Goal: Task Accomplishment & Management: Manage account settings

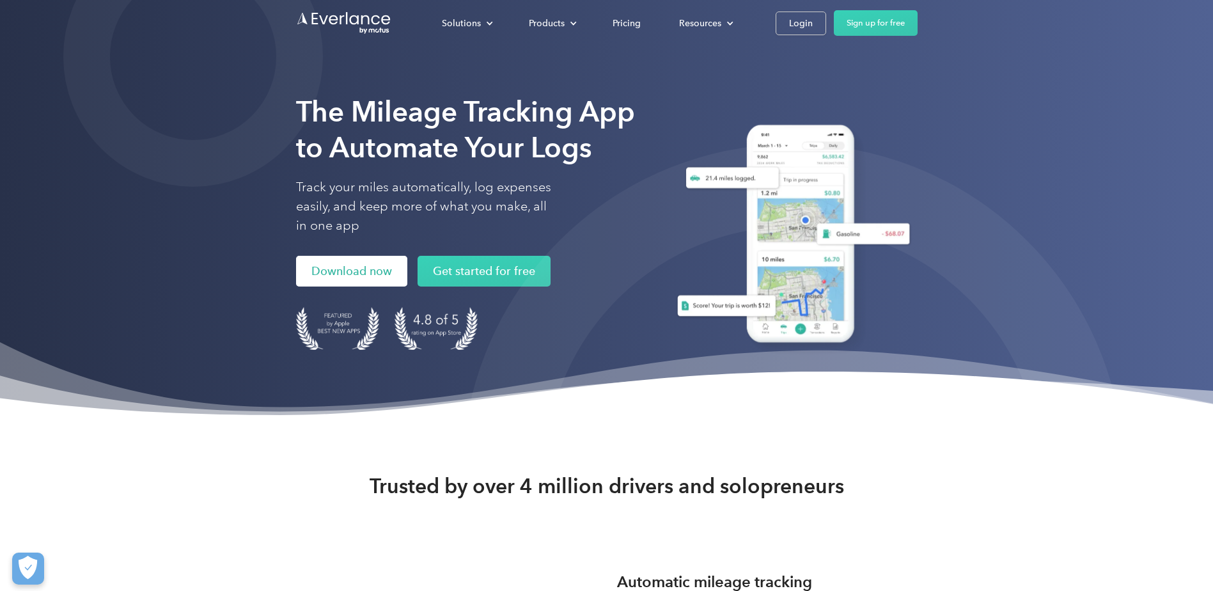
click at [353, 265] on link "Download now" at bounding box center [351, 271] width 111 height 31
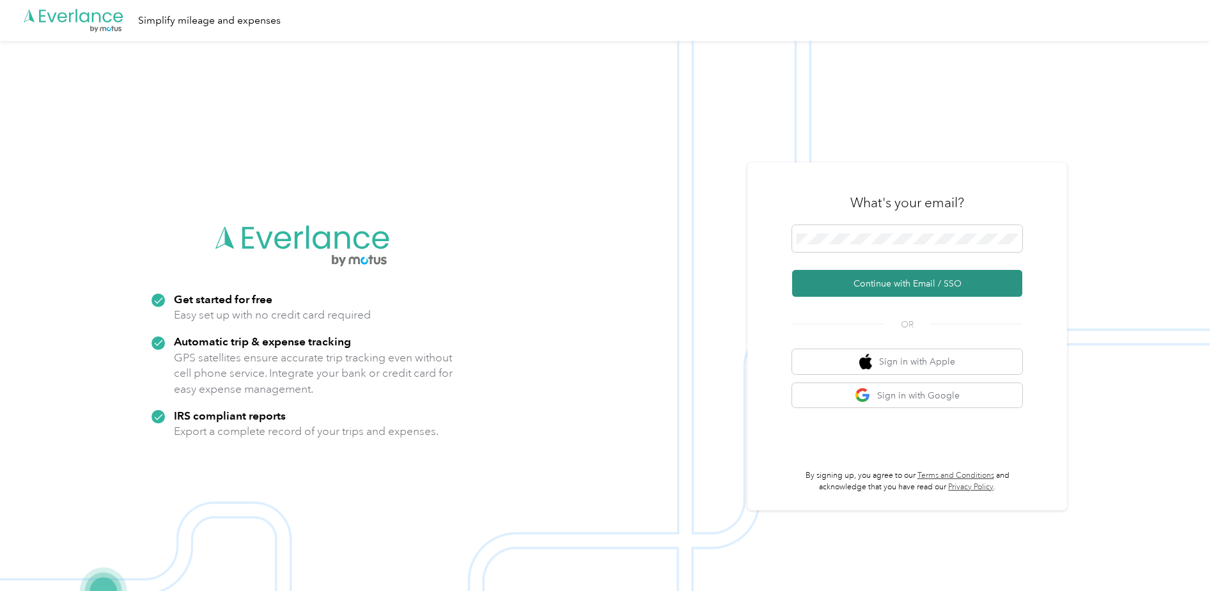
click at [840, 289] on button "Continue with Email / SSO" at bounding box center [907, 283] width 230 height 27
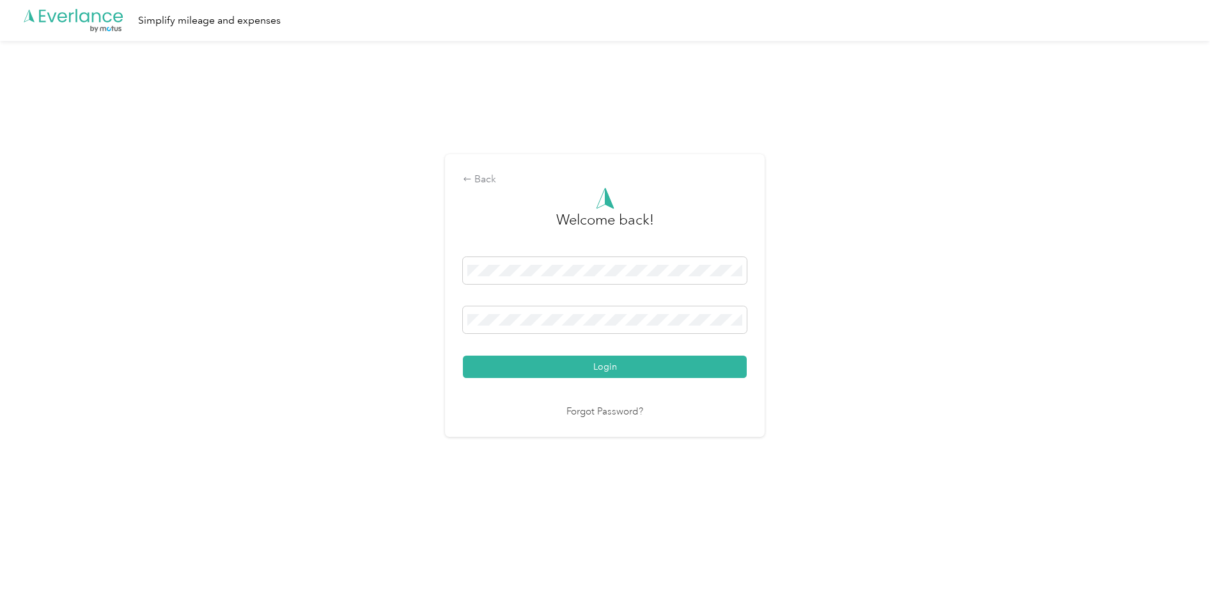
click at [532, 366] on button "Login" at bounding box center [605, 366] width 284 height 22
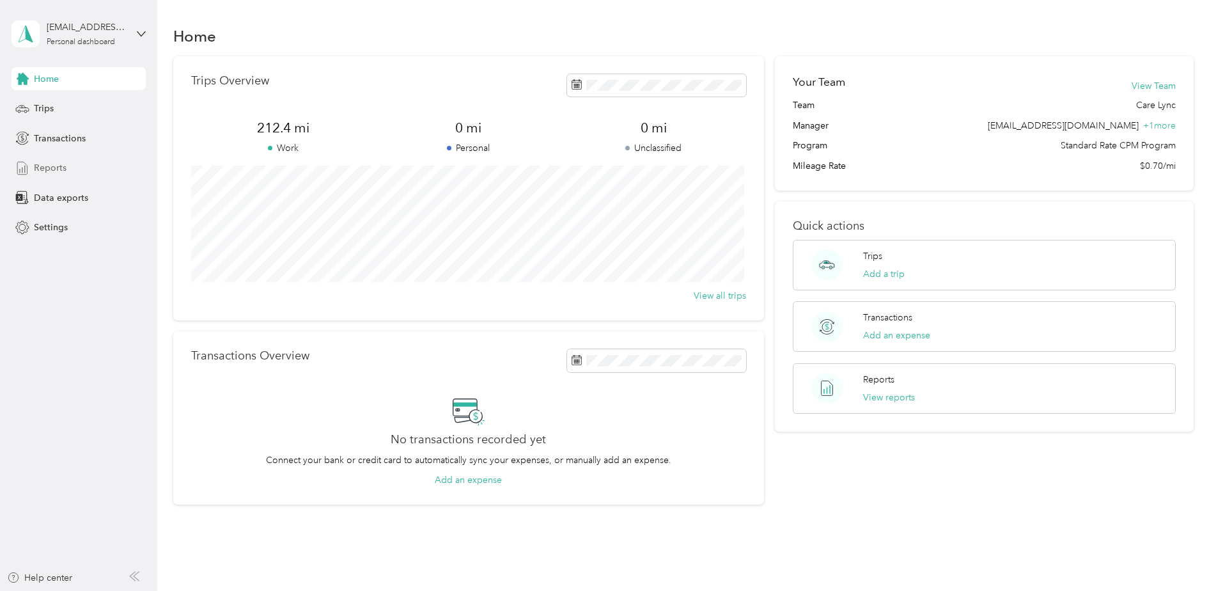
click at [61, 169] on span "Reports" at bounding box center [50, 167] width 33 height 13
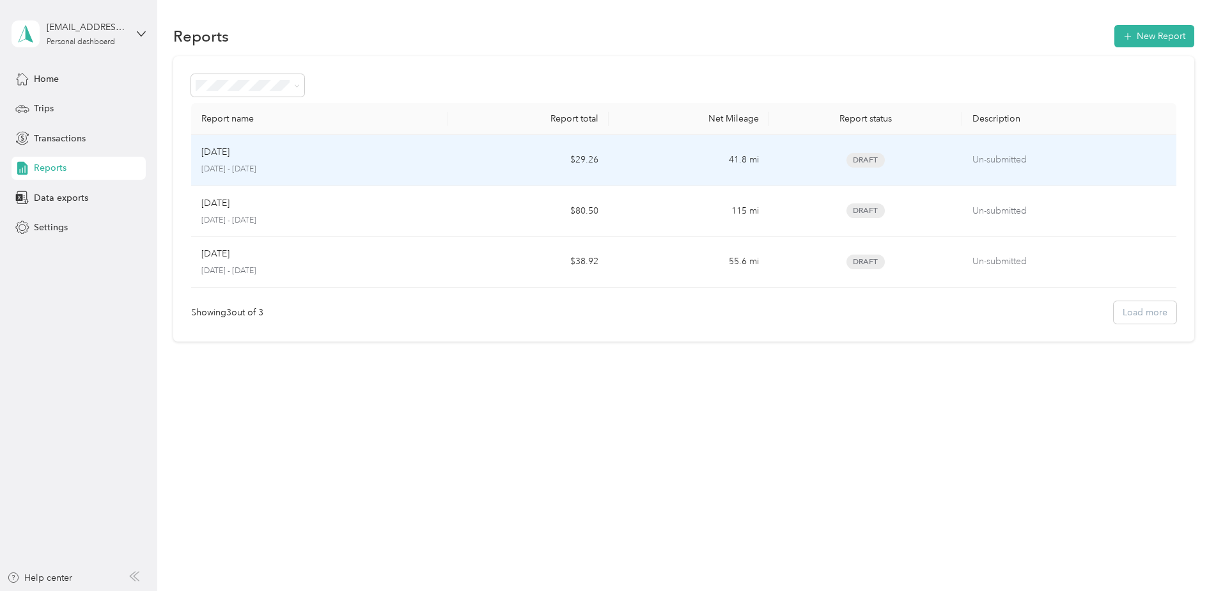
click at [279, 163] on div "Sep [DATE] - [DATE]" at bounding box center [319, 160] width 237 height 30
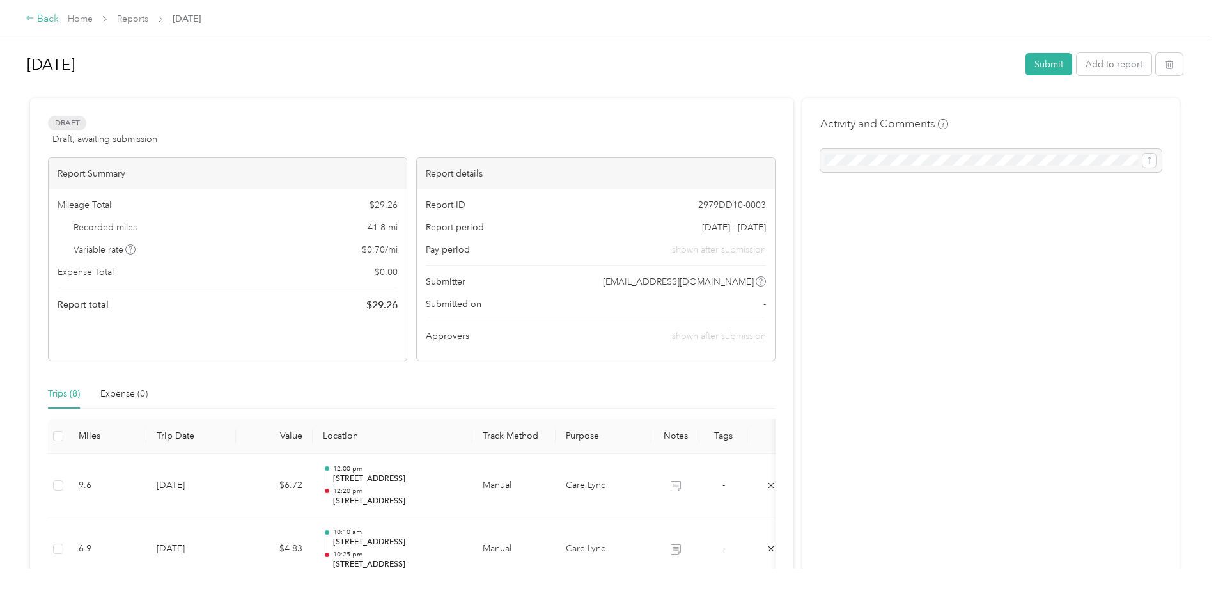
click at [28, 19] on icon at bounding box center [29, 18] width 7 height 4
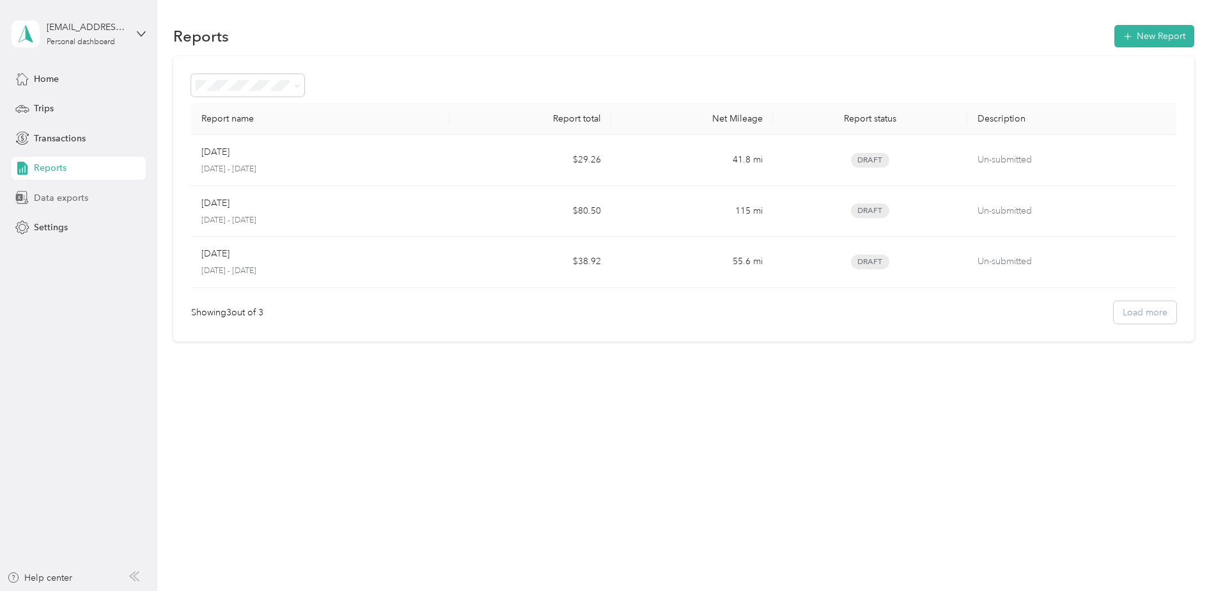
click at [78, 200] on span "Data exports" at bounding box center [61, 197] width 54 height 13
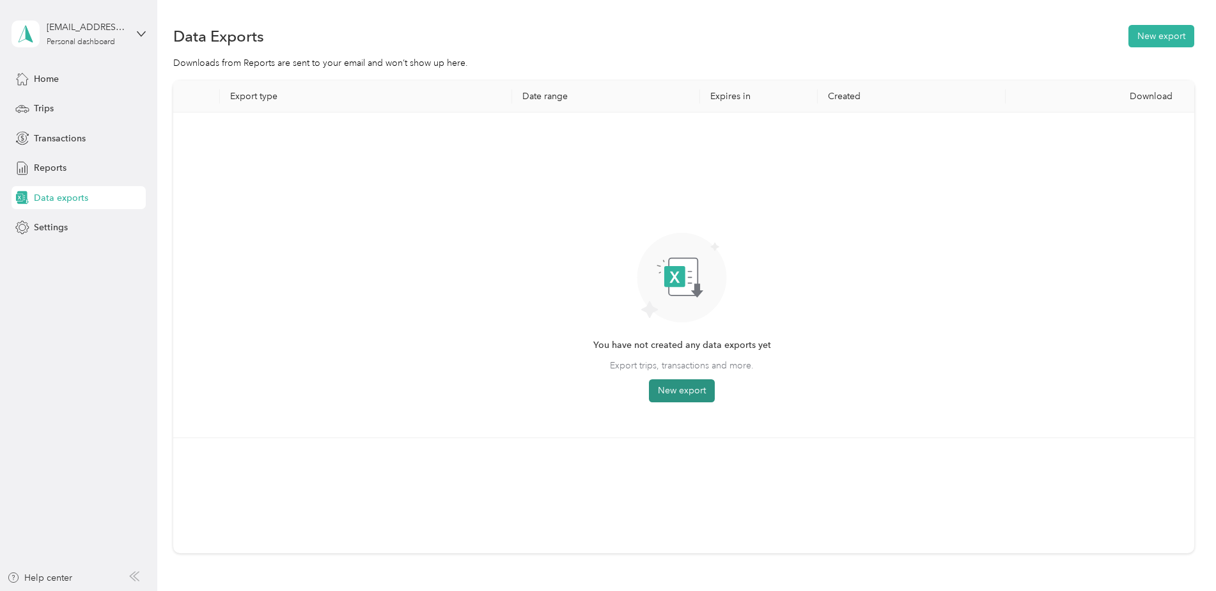
click at [679, 389] on button "New export" at bounding box center [682, 390] width 66 height 23
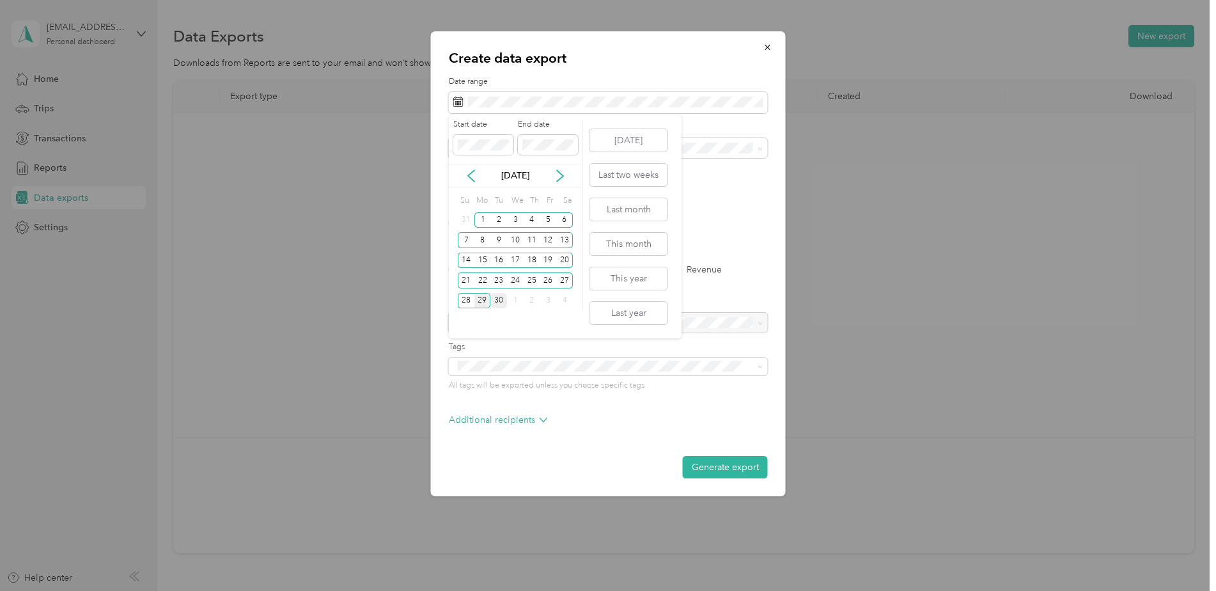
click at [497, 304] on div "30" at bounding box center [498, 301] width 17 height 16
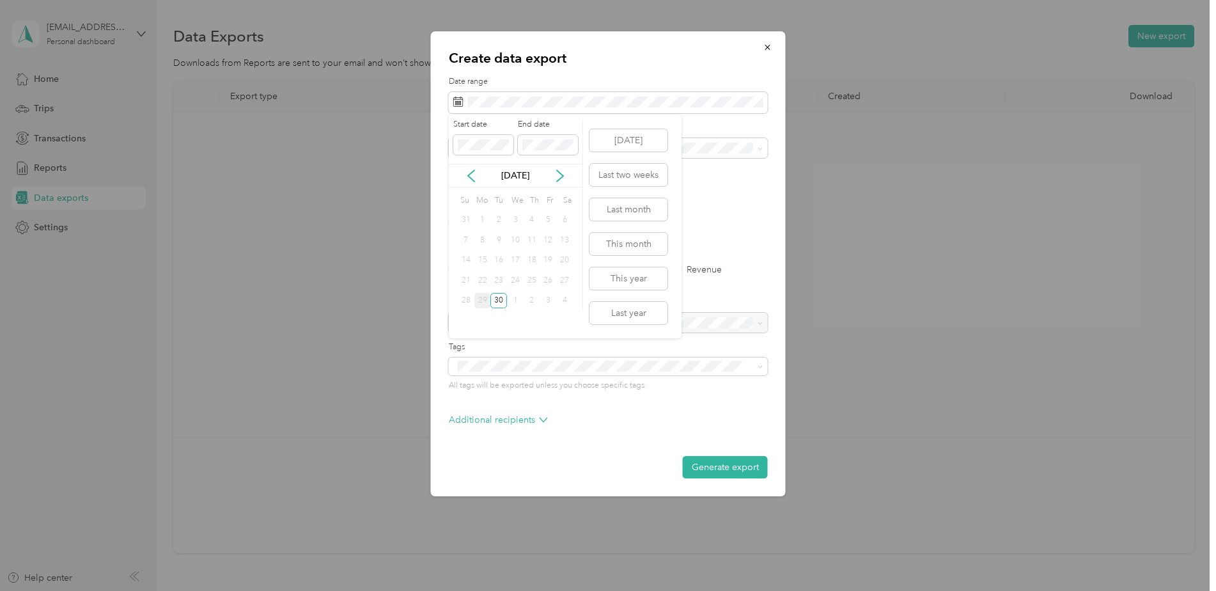
click at [591, 114] on div "Start date End date [DATE] Su Mo Tu We Th Fr Sa 31 1 2 3 4 5 6 7 8 9 10 11 12 1…" at bounding box center [565, 226] width 233 height 224
click at [479, 217] on div "1" at bounding box center [482, 220] width 17 height 16
click at [481, 215] on div "1" at bounding box center [482, 220] width 17 height 16
click at [471, 176] on icon at bounding box center [471, 175] width 13 height 13
click at [719, 461] on button "Generate export" at bounding box center [725, 467] width 85 height 22
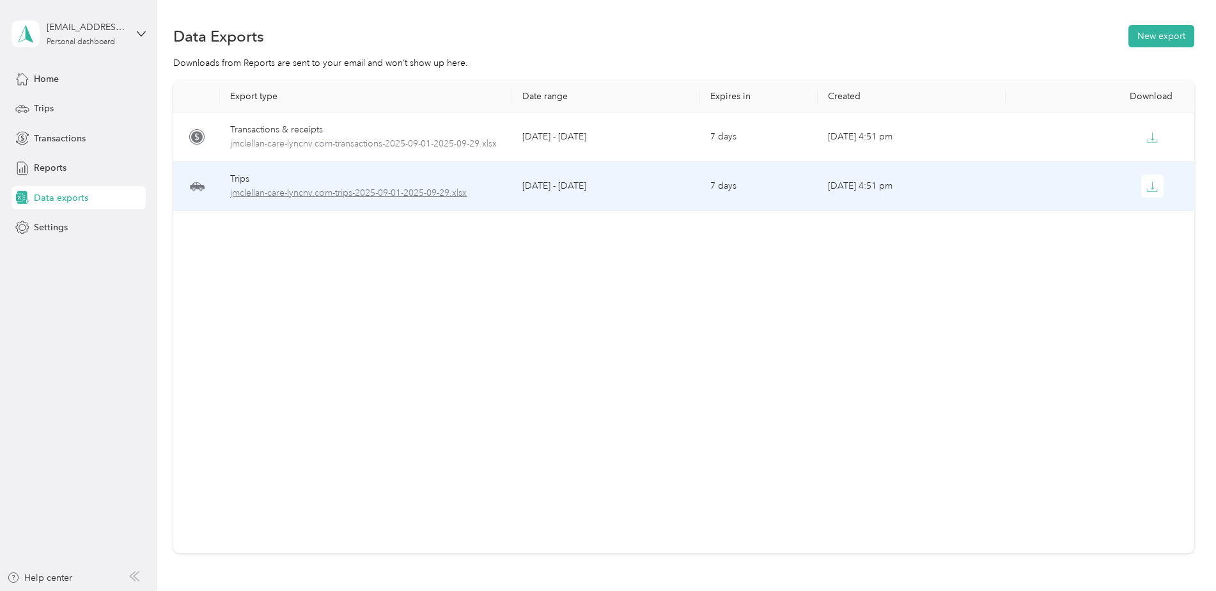
click at [292, 197] on span "jmclellan-care-lyncnv.com-trips-2025-09-01-2025-09-29.xlsx" at bounding box center [365, 193] width 271 height 14
click at [1150, 189] on icon "button" at bounding box center [1152, 187] width 12 height 12
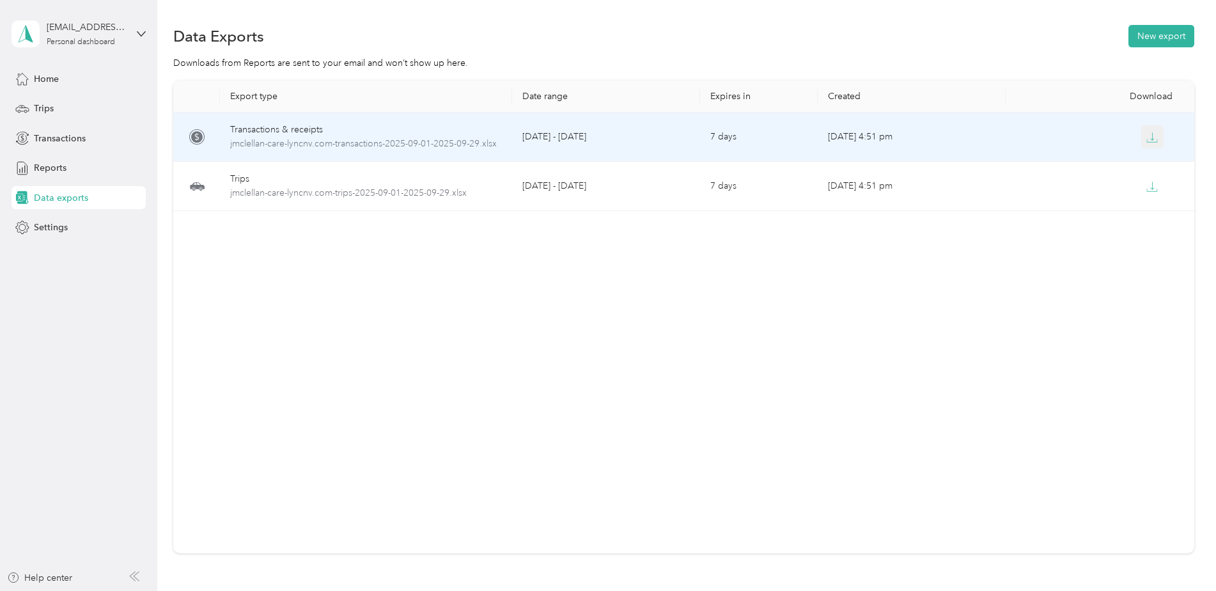
click at [1146, 132] on icon "button" at bounding box center [1152, 138] width 12 height 12
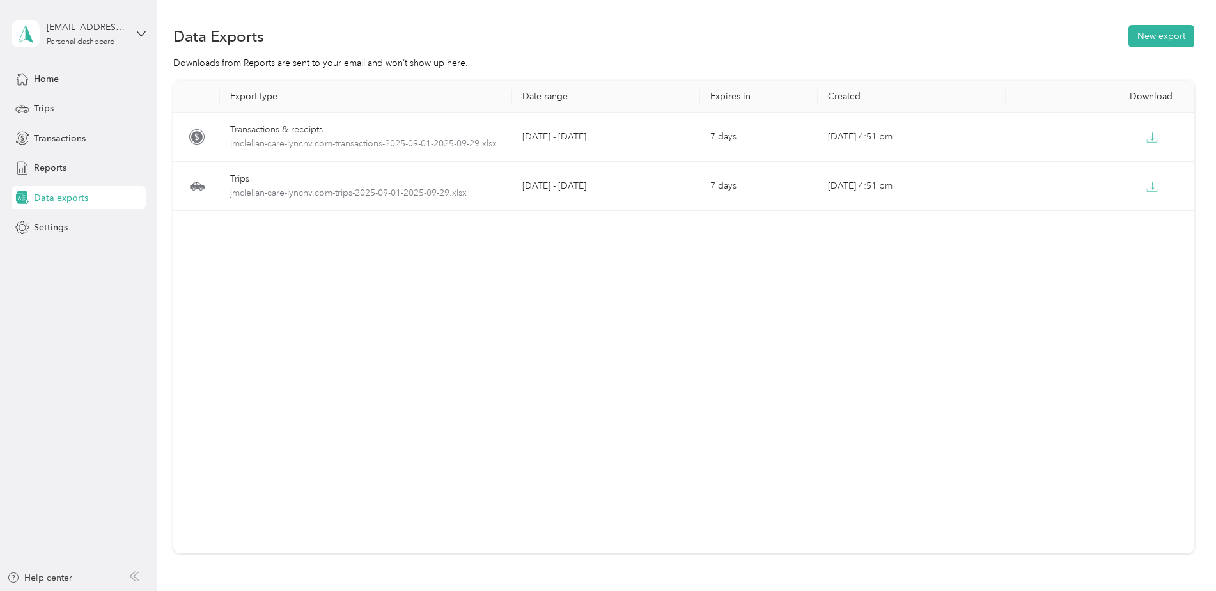
click at [36, 196] on span "Data exports" at bounding box center [61, 197] width 54 height 13
click at [35, 169] on span "Reports" at bounding box center [50, 167] width 33 height 13
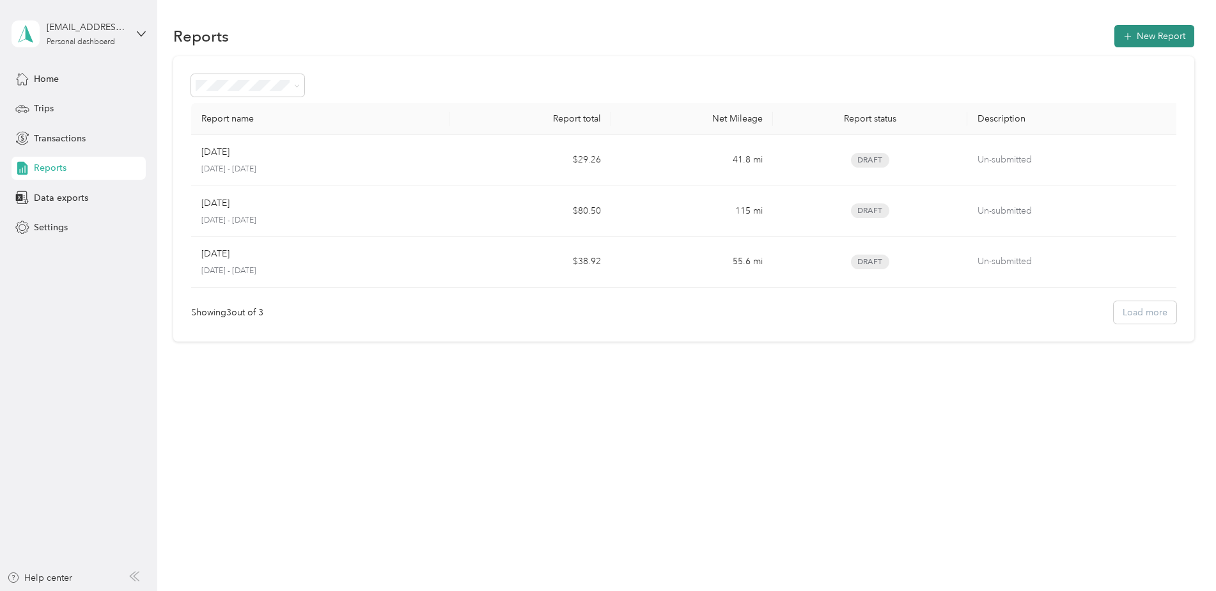
click at [1170, 35] on button "New Report" at bounding box center [1154, 36] width 80 height 22
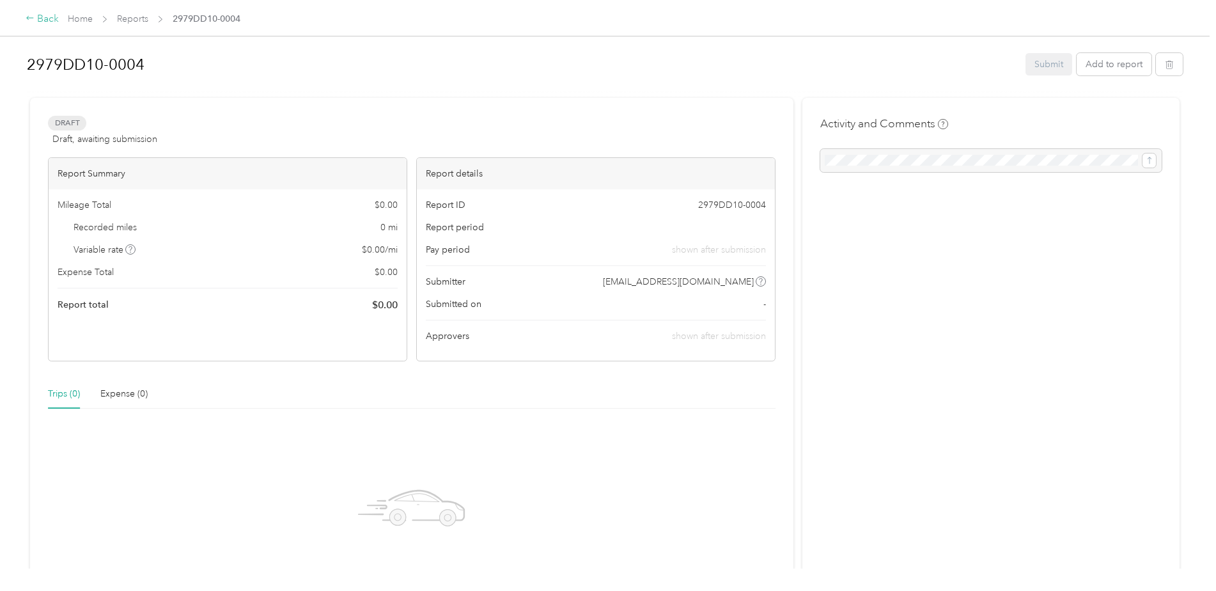
click at [29, 16] on icon at bounding box center [30, 17] width 9 height 9
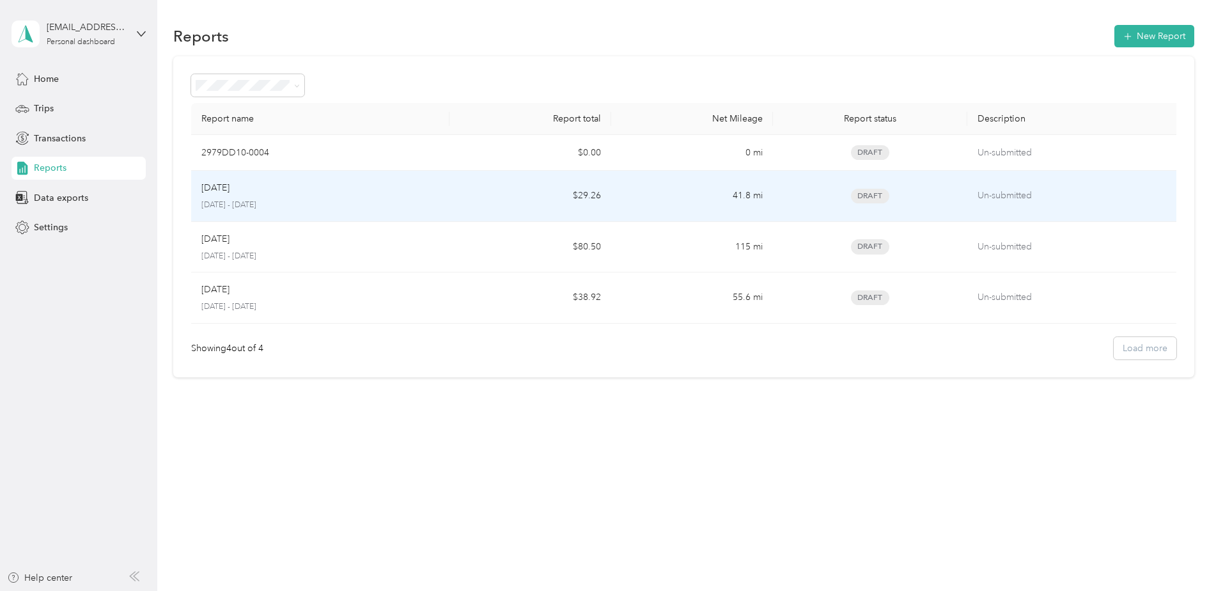
click at [233, 199] on div "Sep [DATE] - [DATE]" at bounding box center [320, 196] width 238 height 30
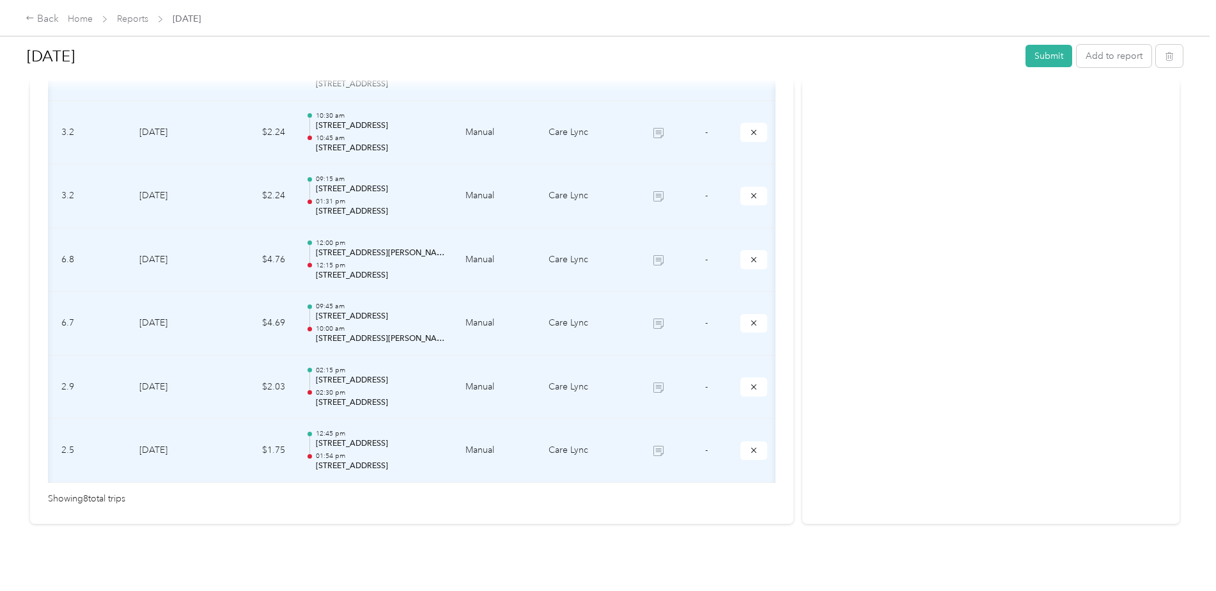
scroll to position [0, 22]
drag, startPoint x: 694, startPoint y: 474, endPoint x: 701, endPoint y: 469, distance: 8.7
click at [701, 469] on div "Miles Trip Date Value Location Track Method Purpose Notes Tags 9.6 [DATE] $6.72…" at bounding box center [412, 222] width 728 height 567
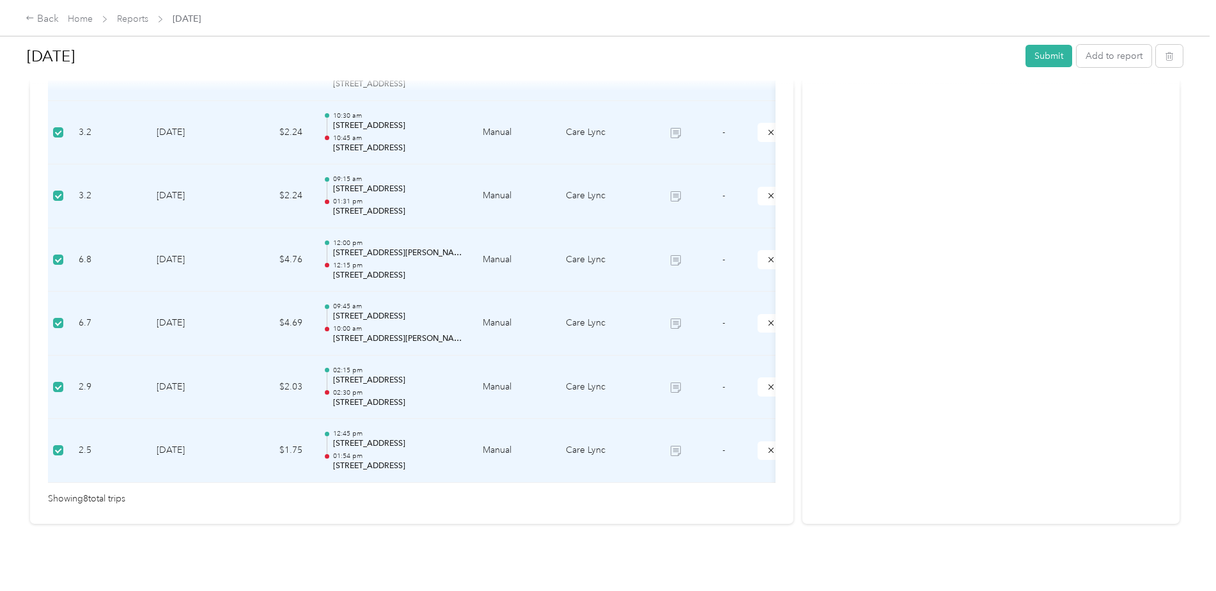
click at [622, 549] on div "[DATE] Submit Add to report Draft Draft, awaiting submission View activity & co…" at bounding box center [605, 284] width 1210 height 568
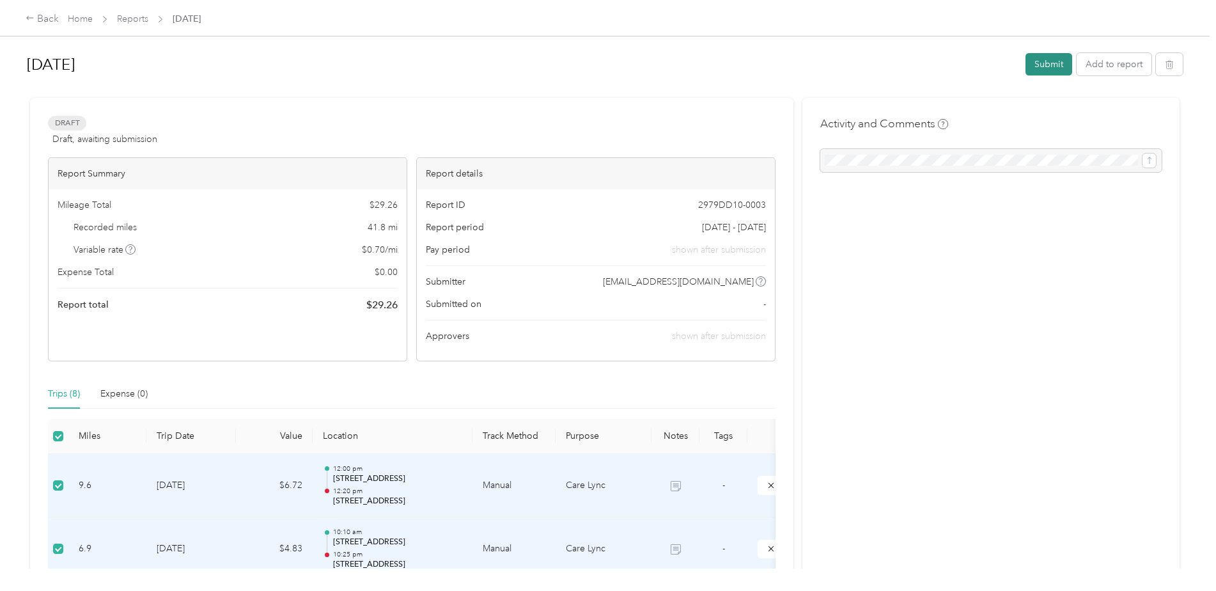
click at [1037, 68] on button "Submit" at bounding box center [1048, 64] width 47 height 22
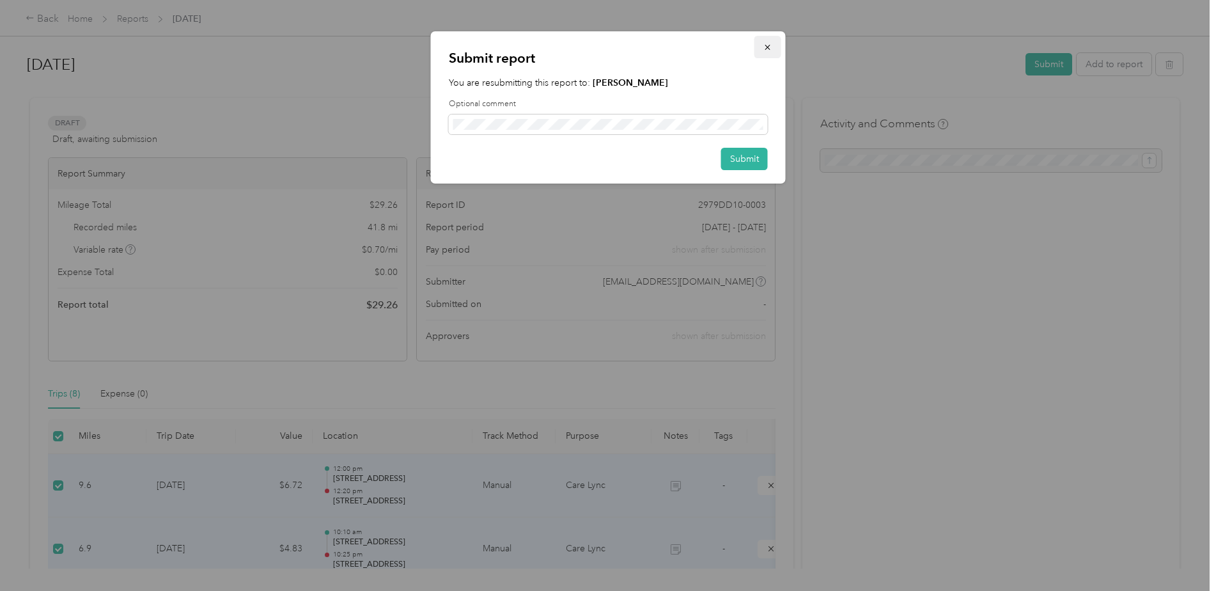
click at [768, 47] on icon "button" at bounding box center [767, 47] width 9 height 9
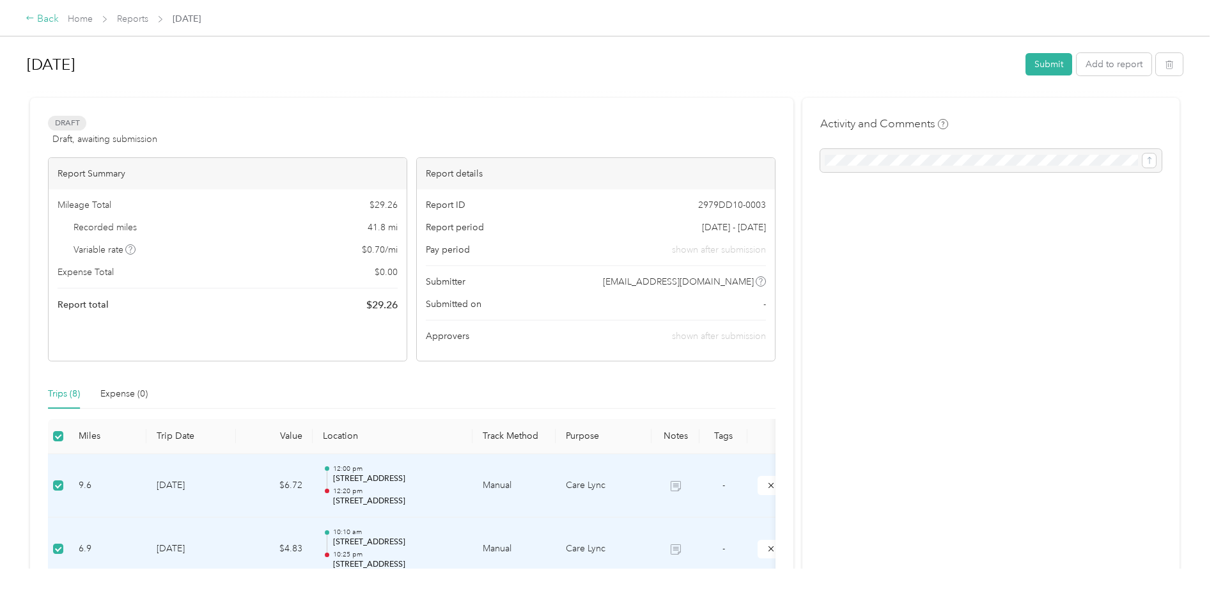
click at [47, 15] on div "Back" at bounding box center [42, 19] width 33 height 15
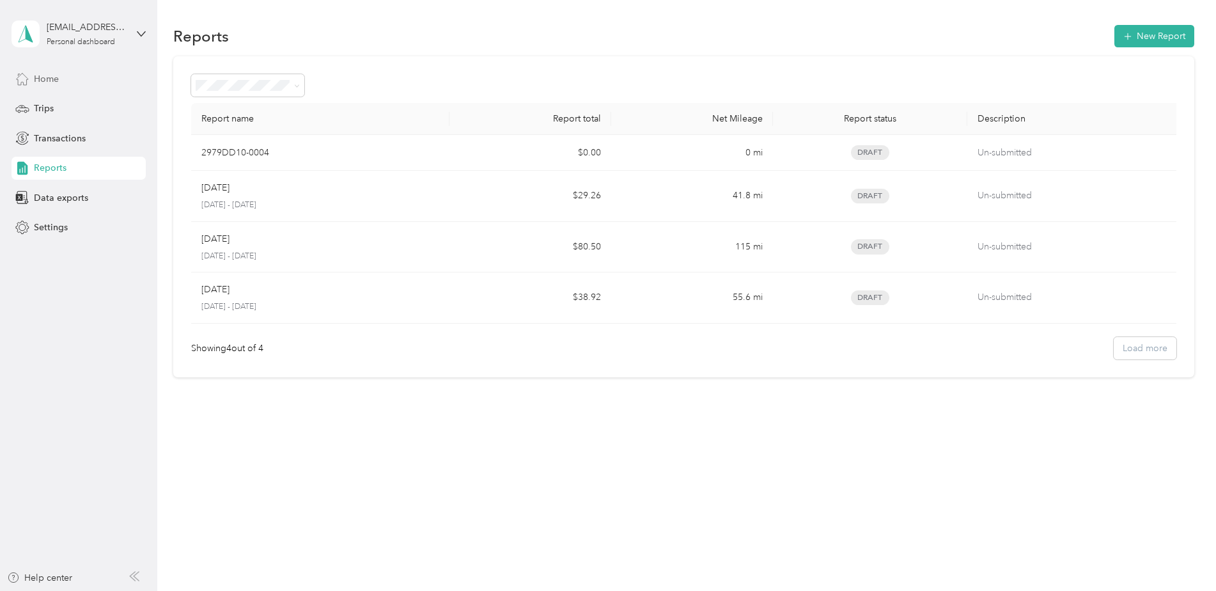
click at [51, 82] on span "Home" at bounding box center [46, 78] width 25 height 13
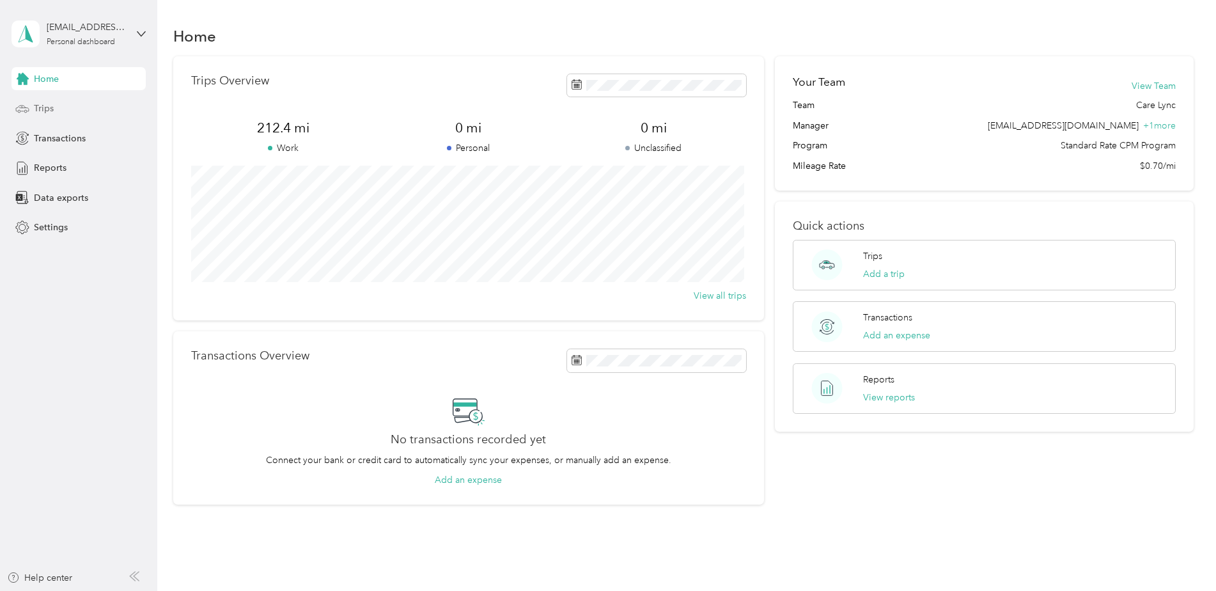
click at [30, 109] on div "Trips" at bounding box center [79, 108] width 134 height 23
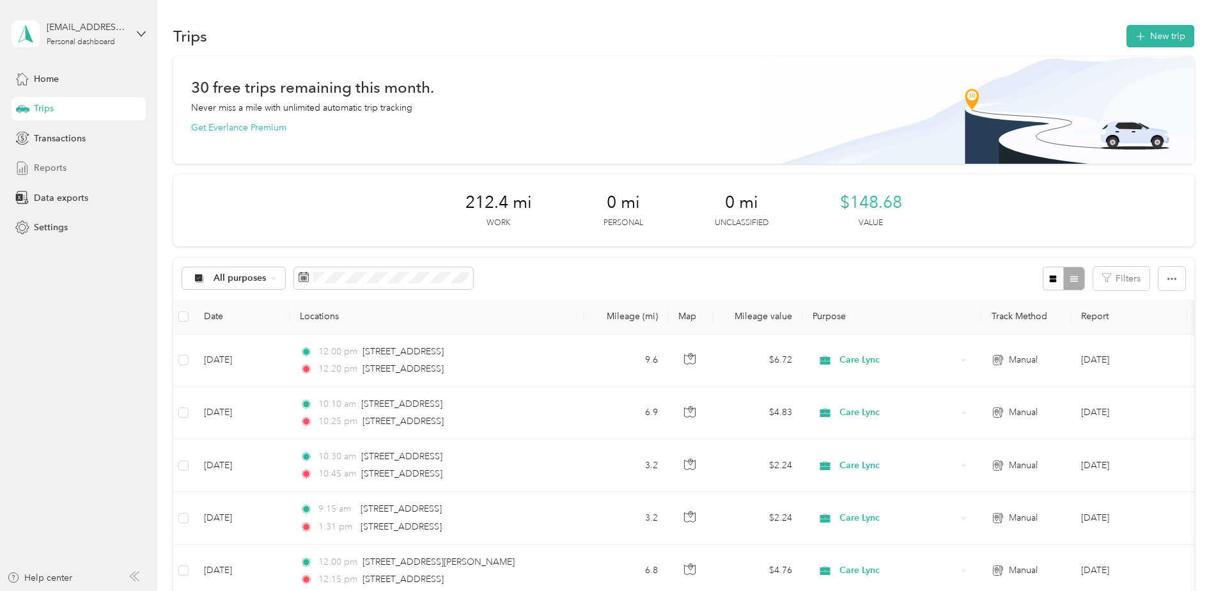
click at [56, 165] on span "Reports" at bounding box center [50, 167] width 33 height 13
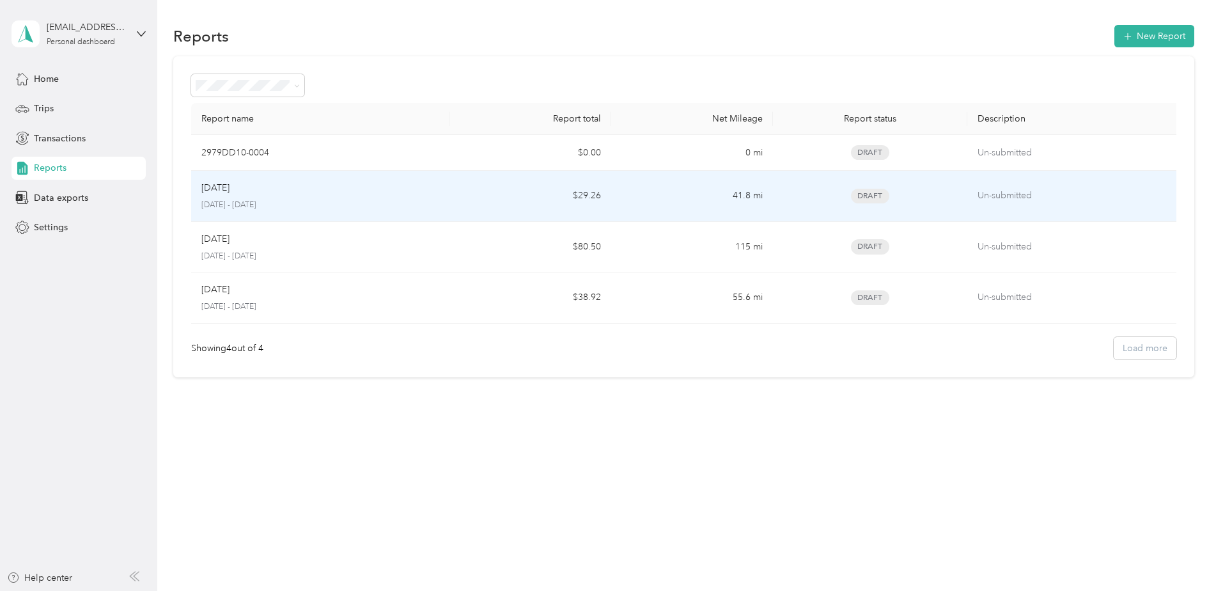
click at [253, 197] on div "Sep [DATE] - [DATE]" at bounding box center [320, 196] width 238 height 30
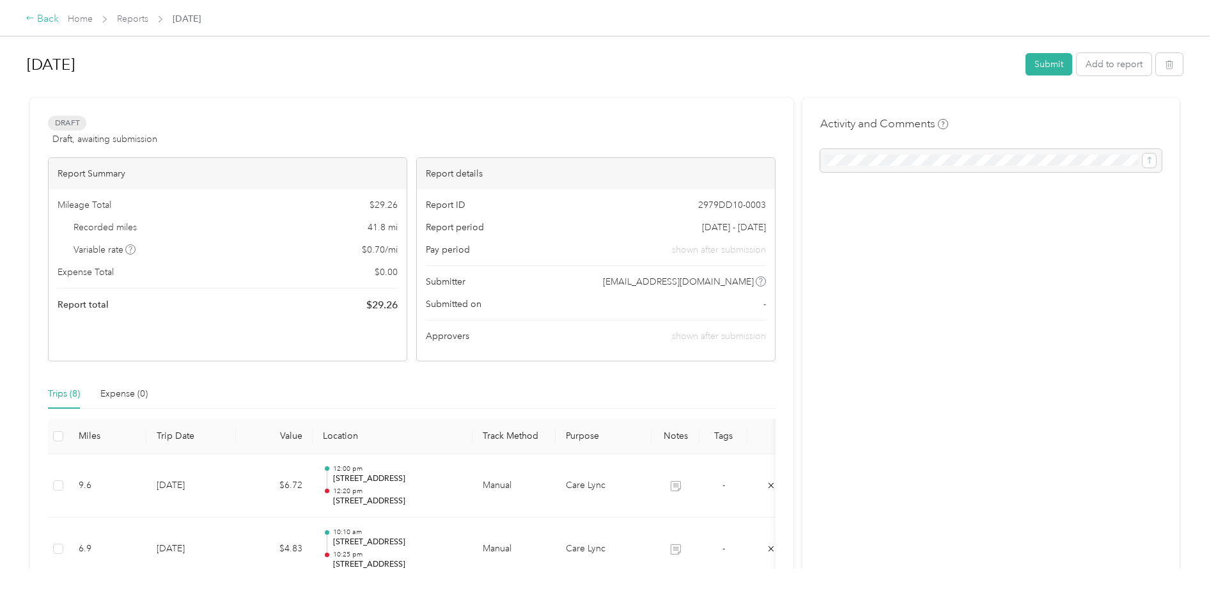
click at [47, 20] on div "Back" at bounding box center [42, 19] width 33 height 15
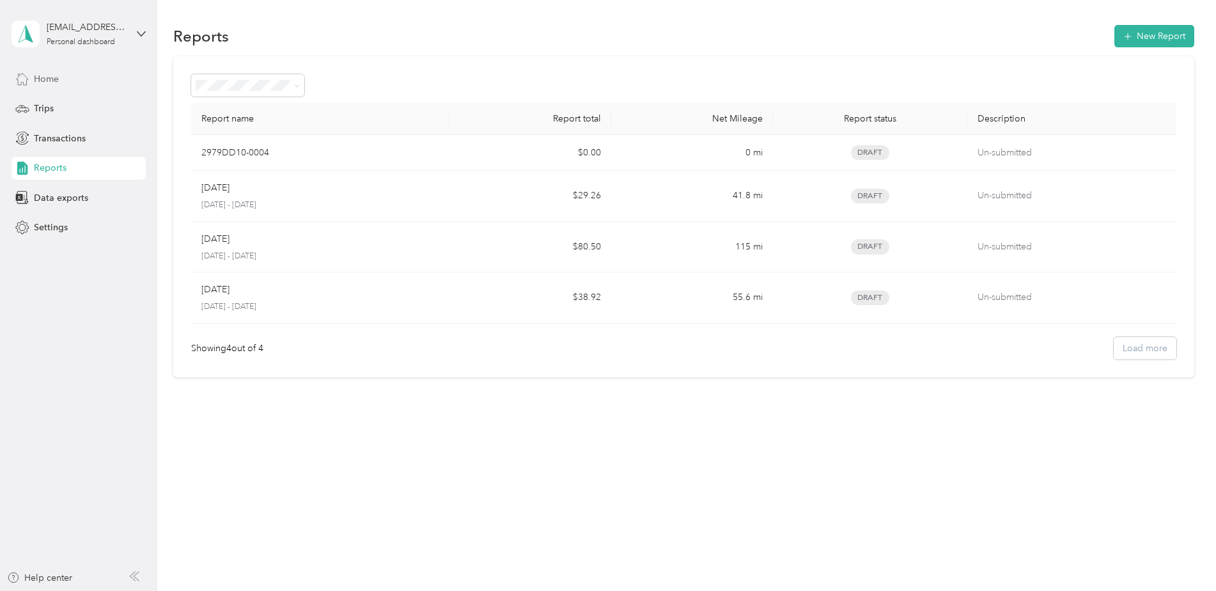
click at [76, 77] on div "Home" at bounding box center [79, 78] width 134 height 23
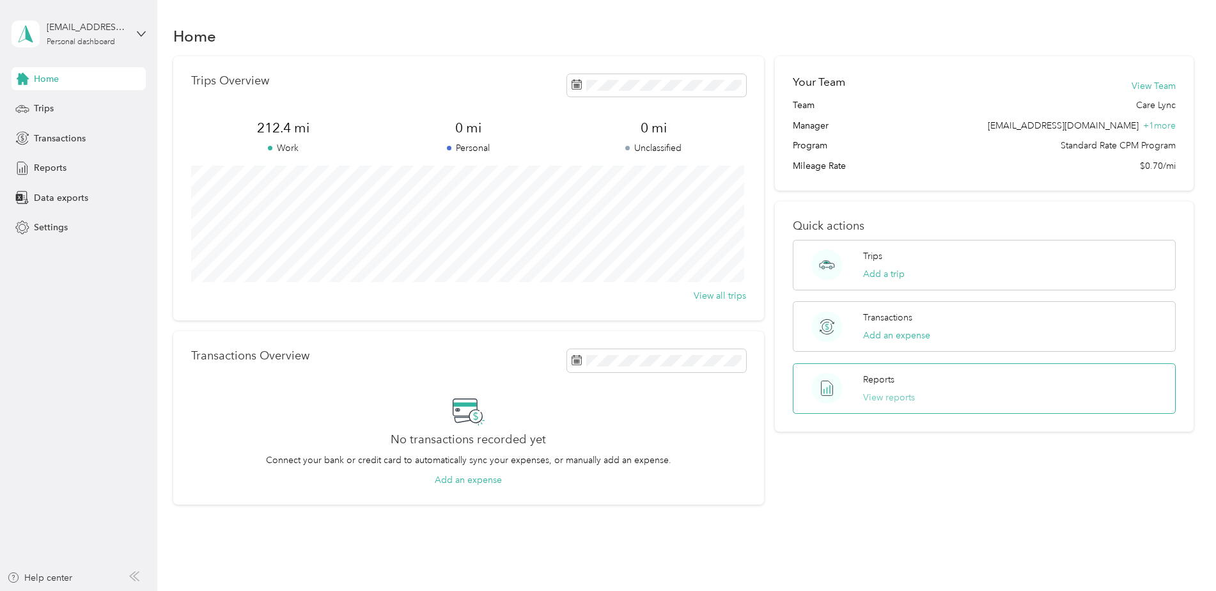
click at [884, 400] on button "View reports" at bounding box center [889, 397] width 52 height 13
